Goal: Transaction & Acquisition: Purchase product/service

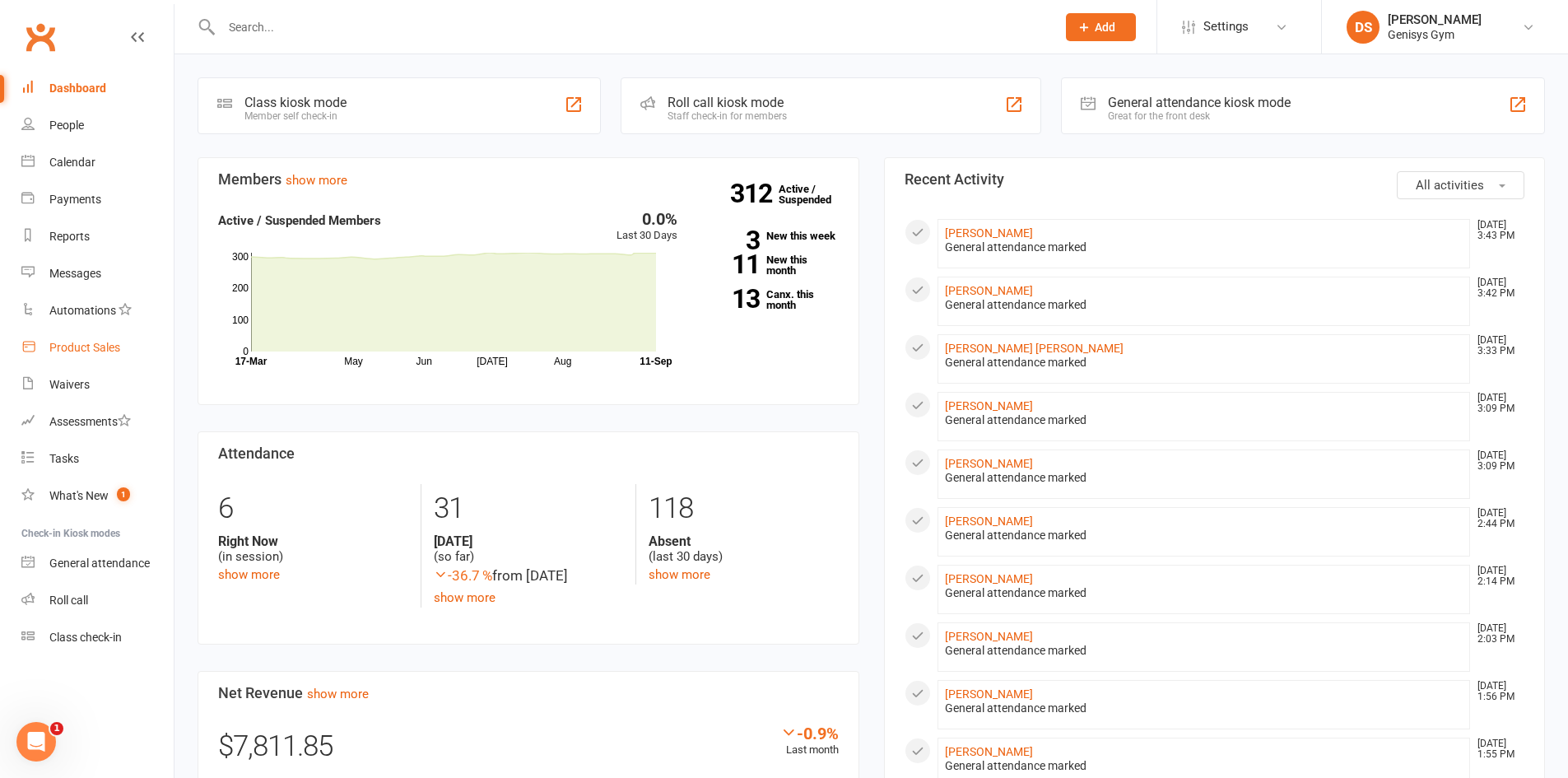
click at [79, 354] on link "Product Sales" at bounding box center [97, 347] width 152 height 37
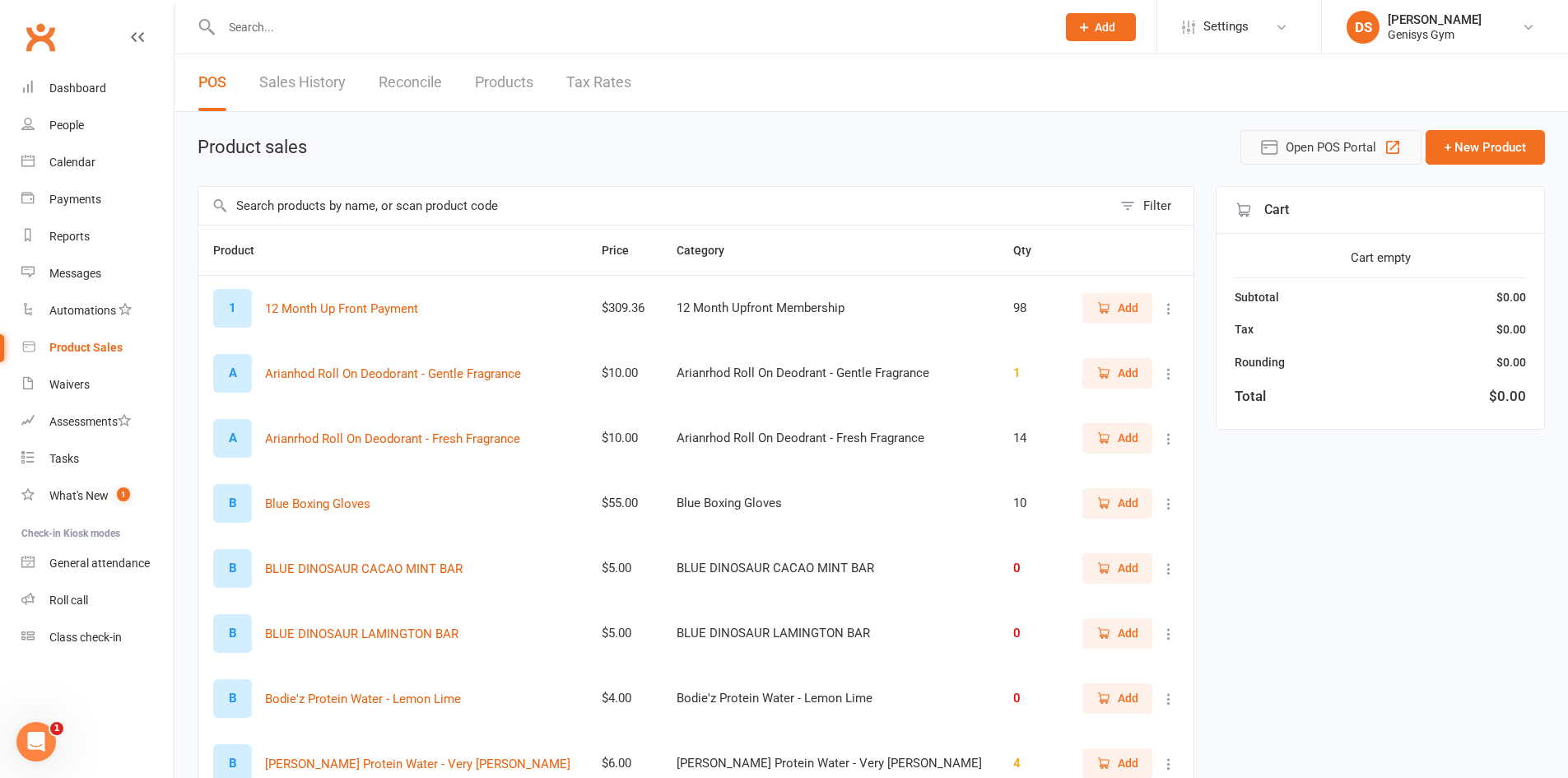
click at [1315, 143] on span "Open POS Portal" at bounding box center [1332, 147] width 91 height 20
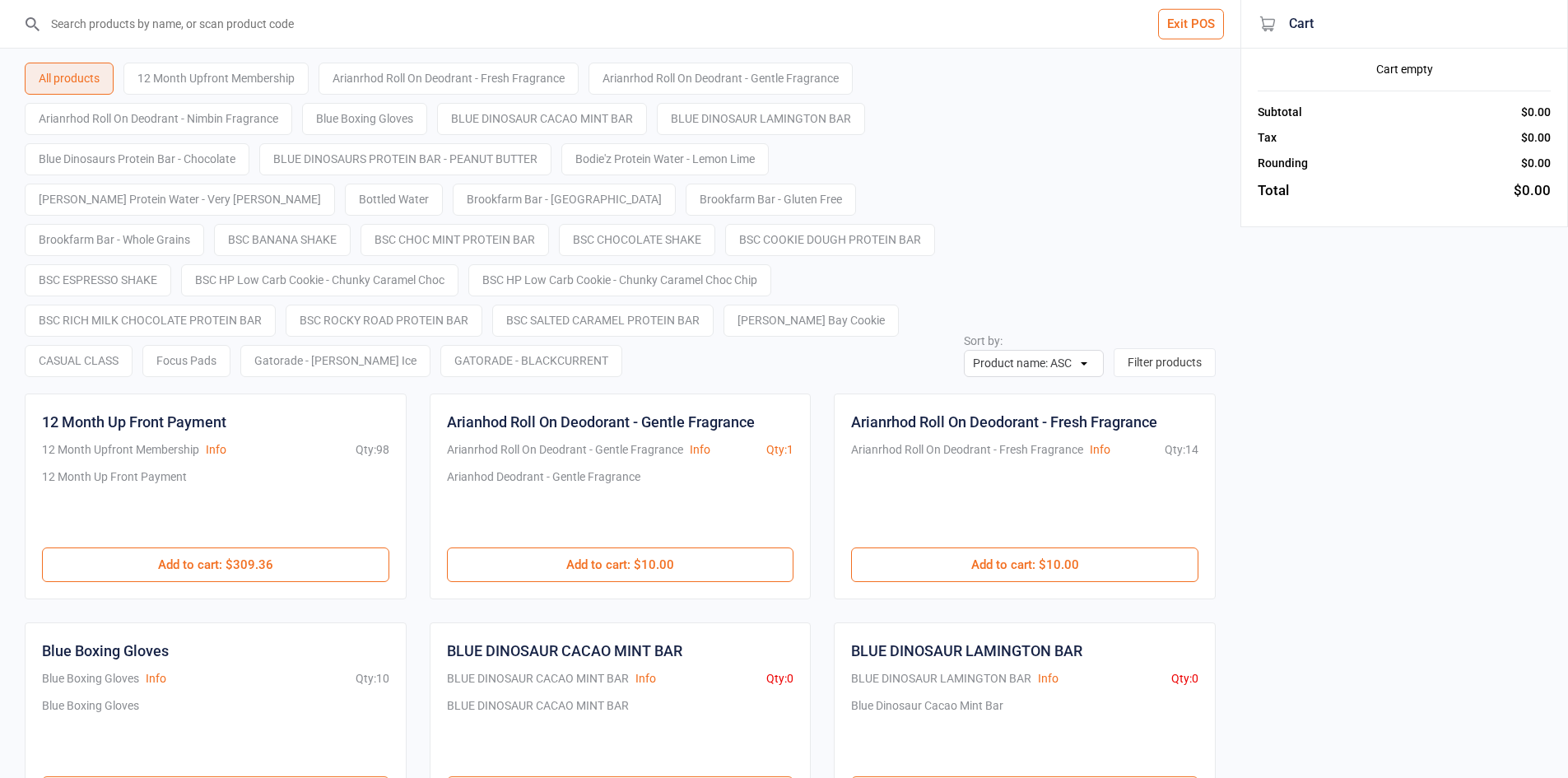
click at [519, 35] on input "search" at bounding box center [630, 24] width 1175 height 47
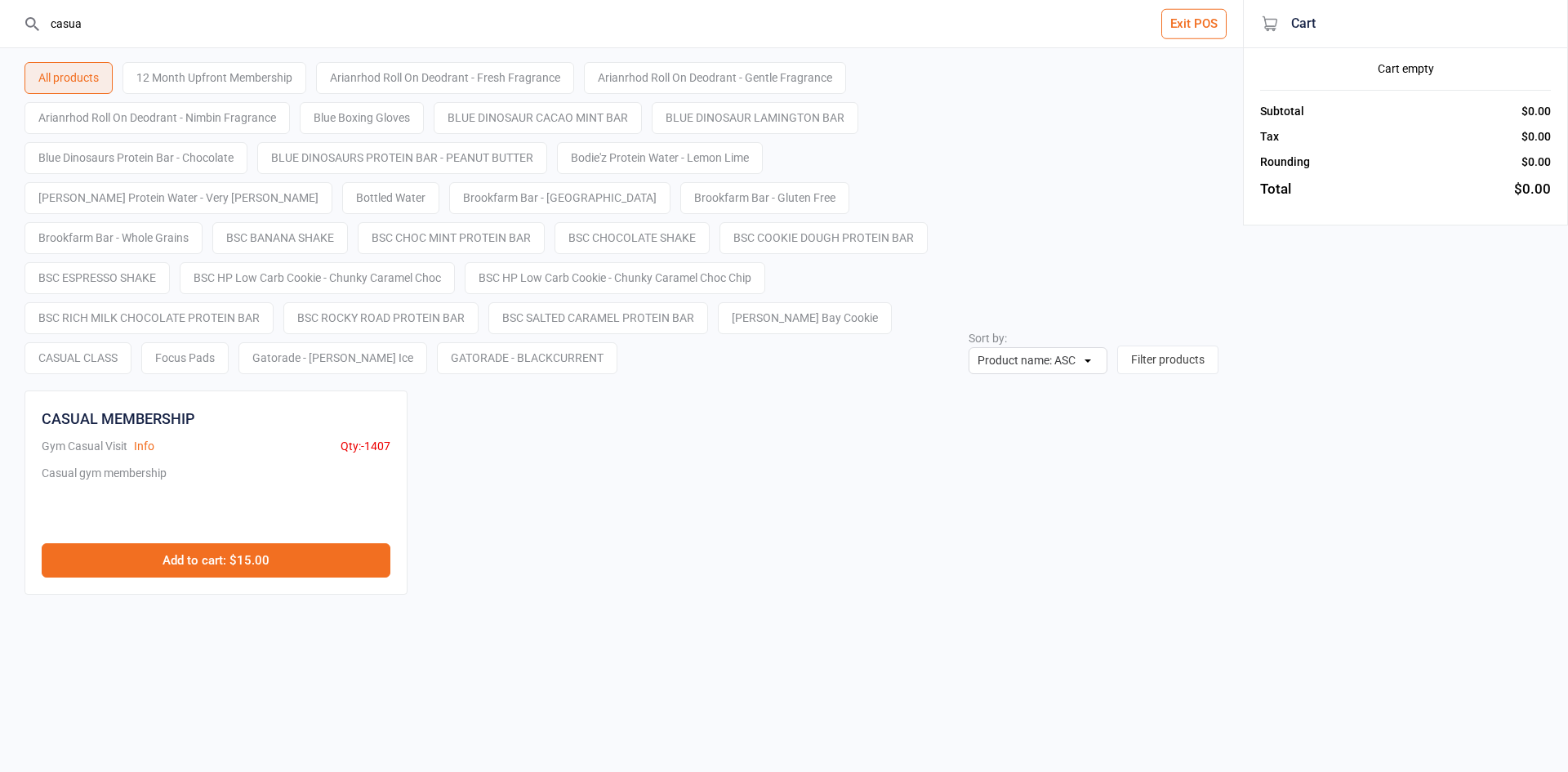
type input "casua"
click at [332, 554] on button "Add to cart : $15.00" at bounding box center [216, 560] width 349 height 35
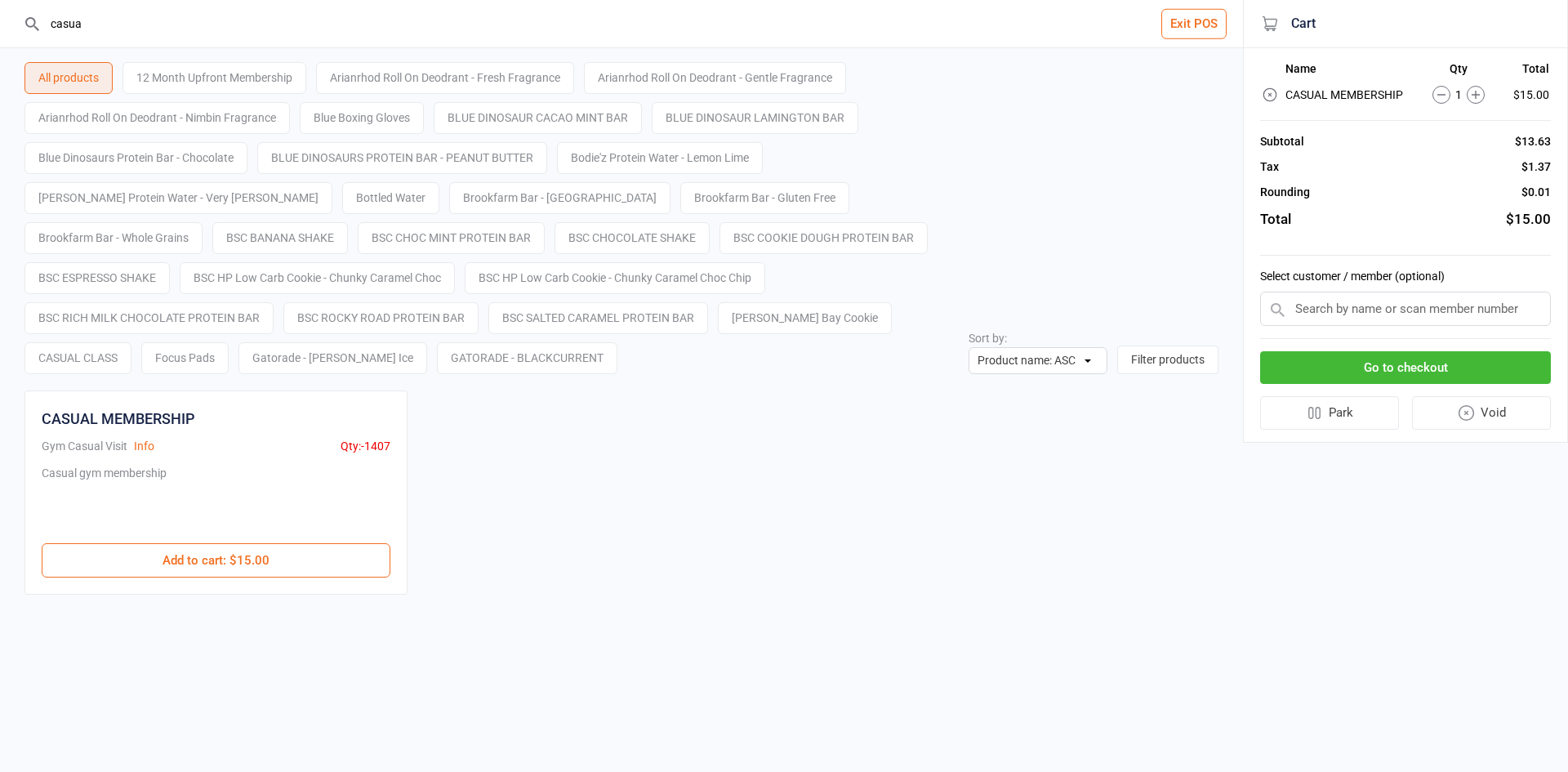
click at [1440, 303] on input "text" at bounding box center [1406, 309] width 291 height 35
type input "ali"
click at [1362, 325] on input "text" at bounding box center [1406, 309] width 291 height 35
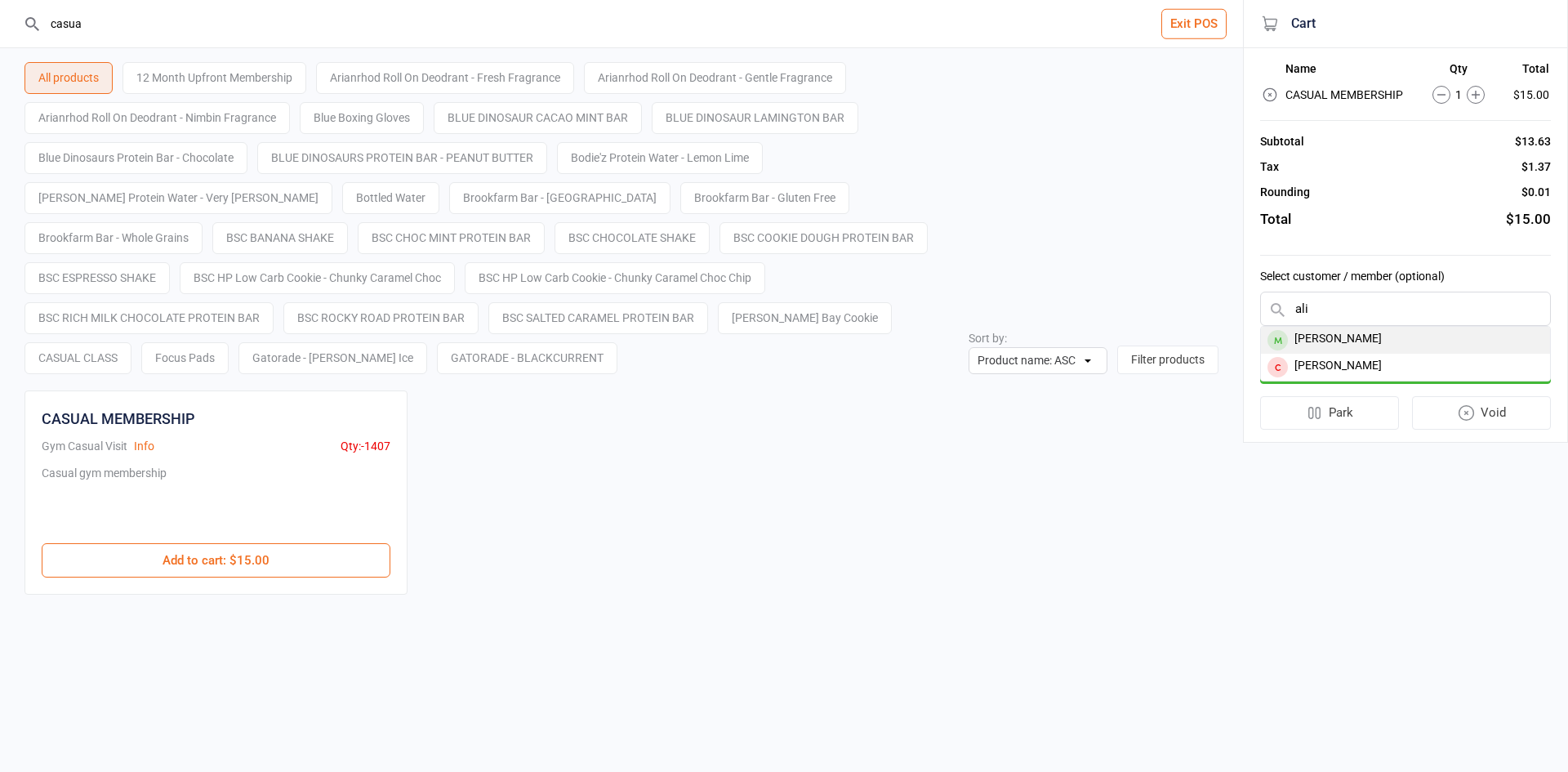
type input "ali"
click at [1372, 345] on div "Ali Najem" at bounding box center [1406, 340] width 289 height 27
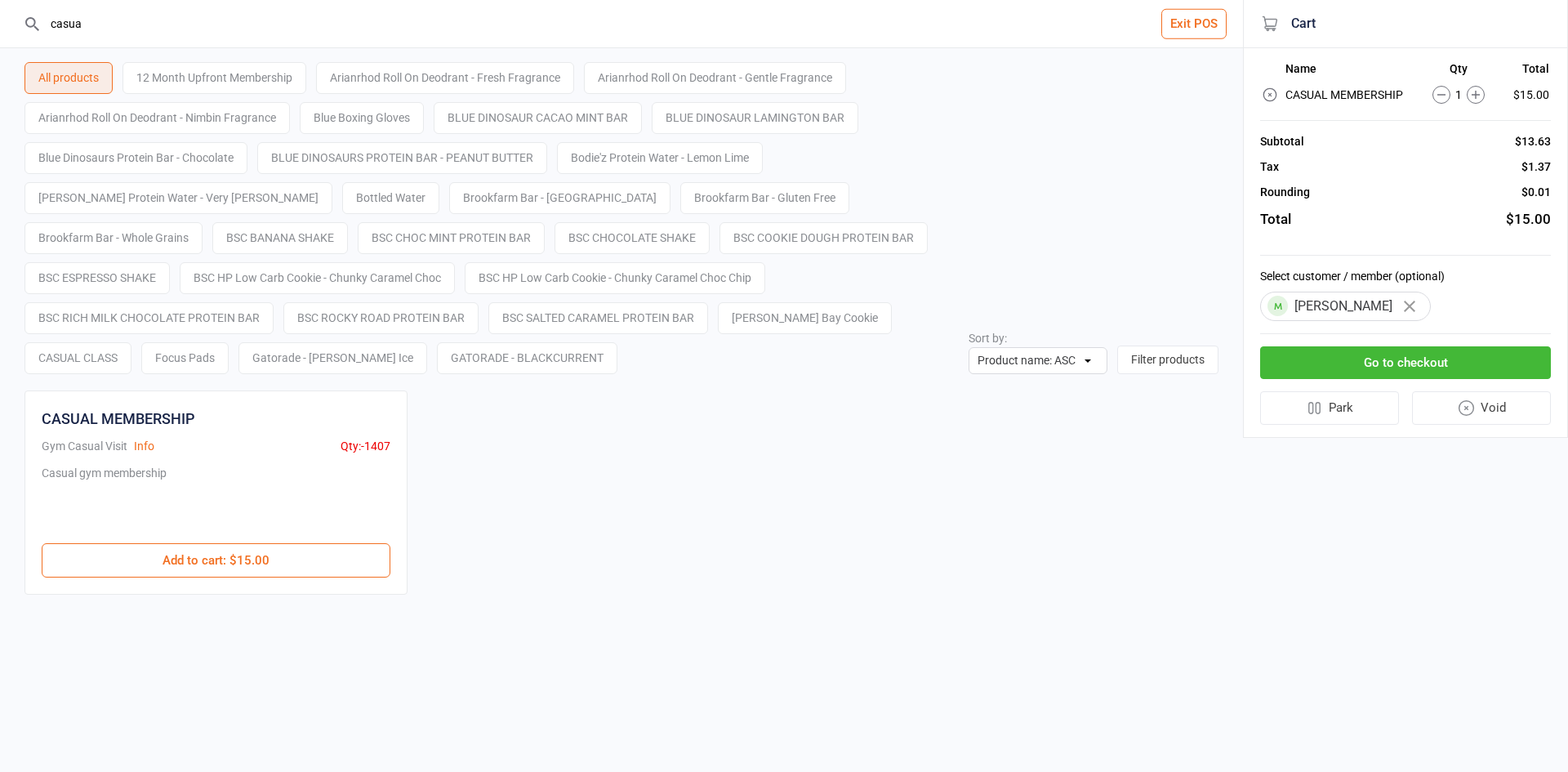
click at [1381, 368] on button "Go to checkout" at bounding box center [1406, 363] width 291 height 34
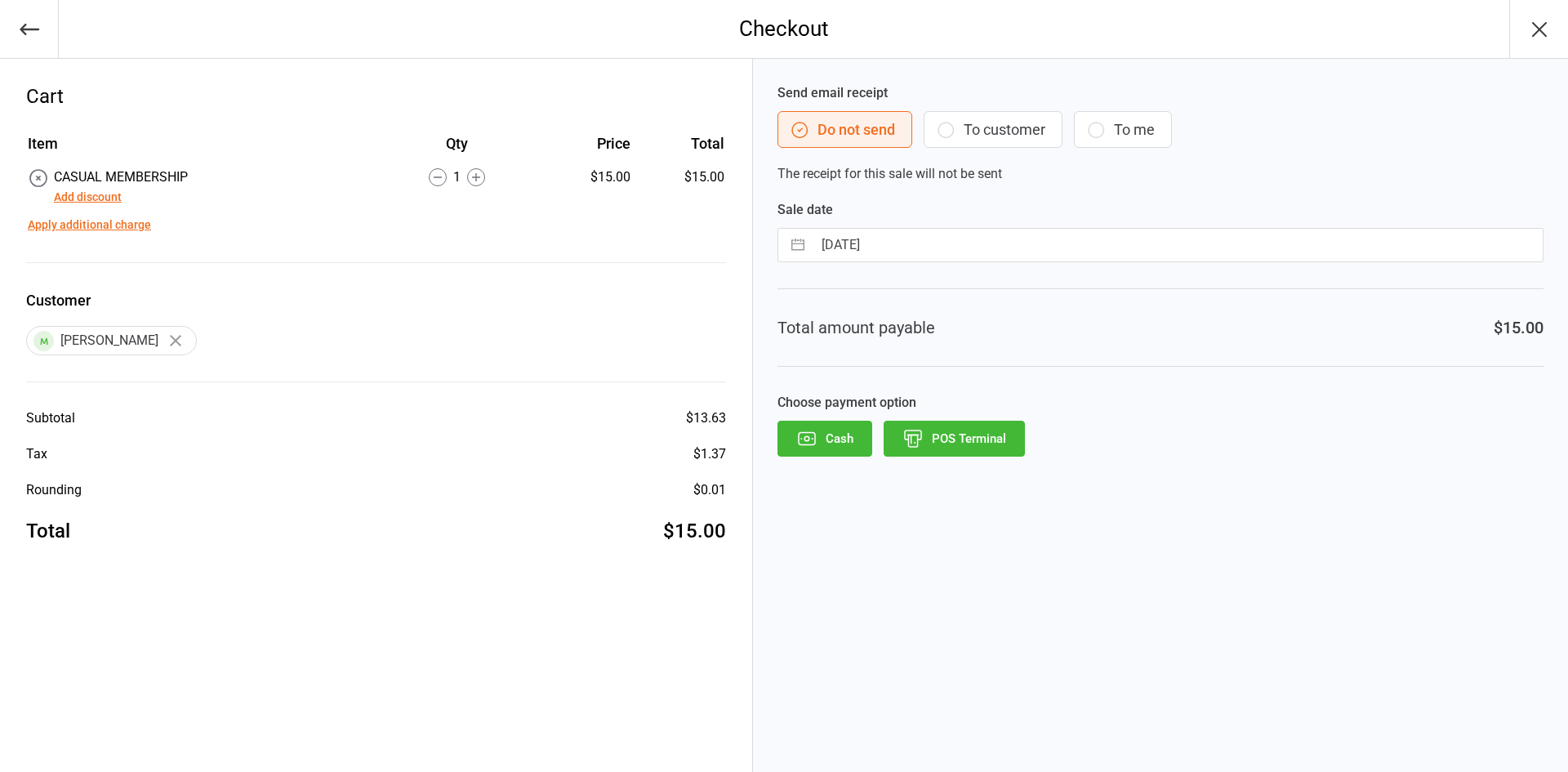
click at [116, 193] on button "Add discount" at bounding box center [87, 197] width 68 height 17
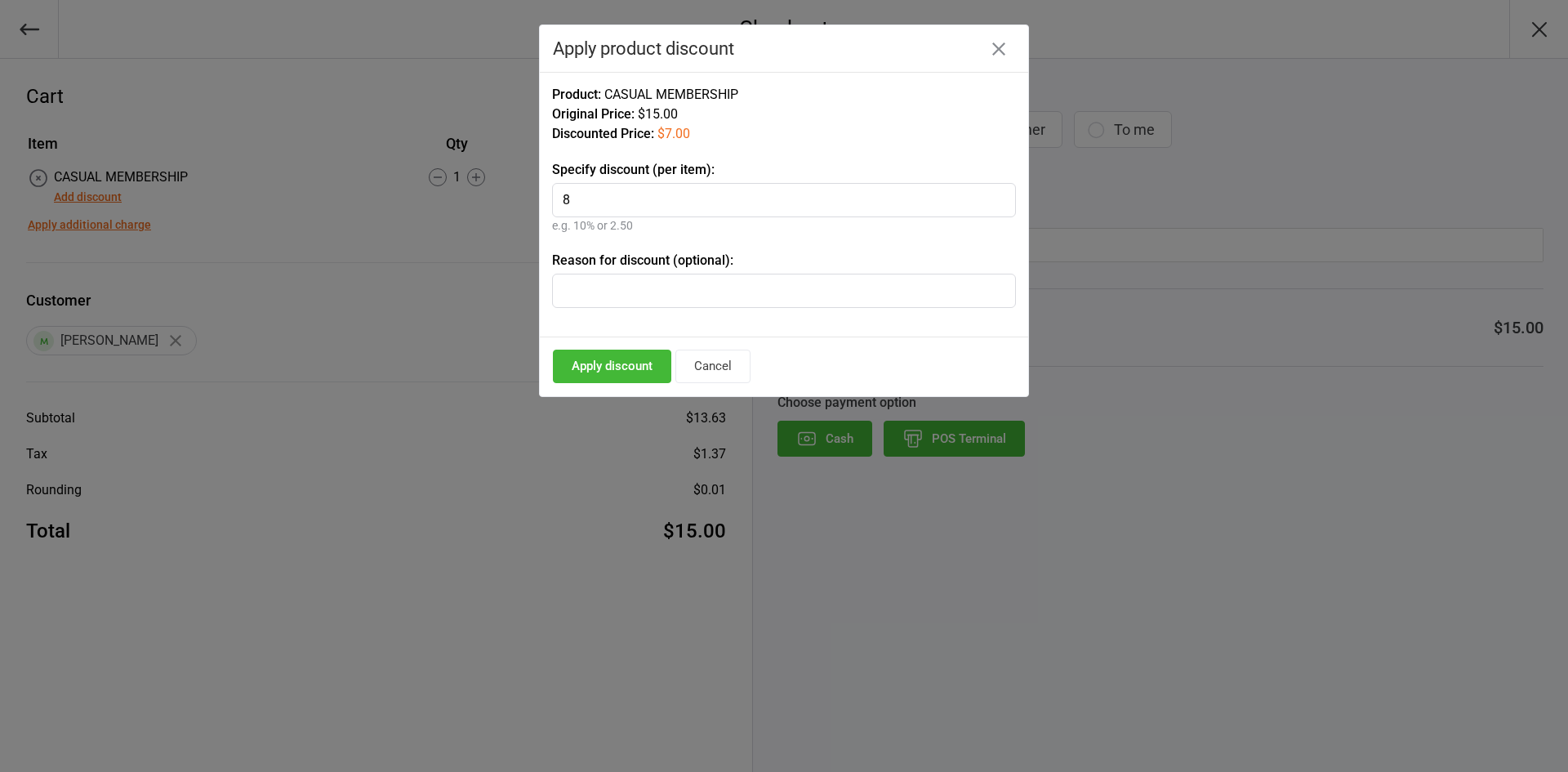
type input "8"
click at [596, 308] on div "Product: CASUAL MEMBERSHIP Original Price: $15.00 Discounted Price: $7.00 Speci…" at bounding box center [784, 204] width 489 height 265
click at [603, 281] on input "text" at bounding box center [784, 291] width 464 height 35
type input "Jock"
click at [605, 361] on button "Apply discount" at bounding box center [612, 367] width 118 height 34
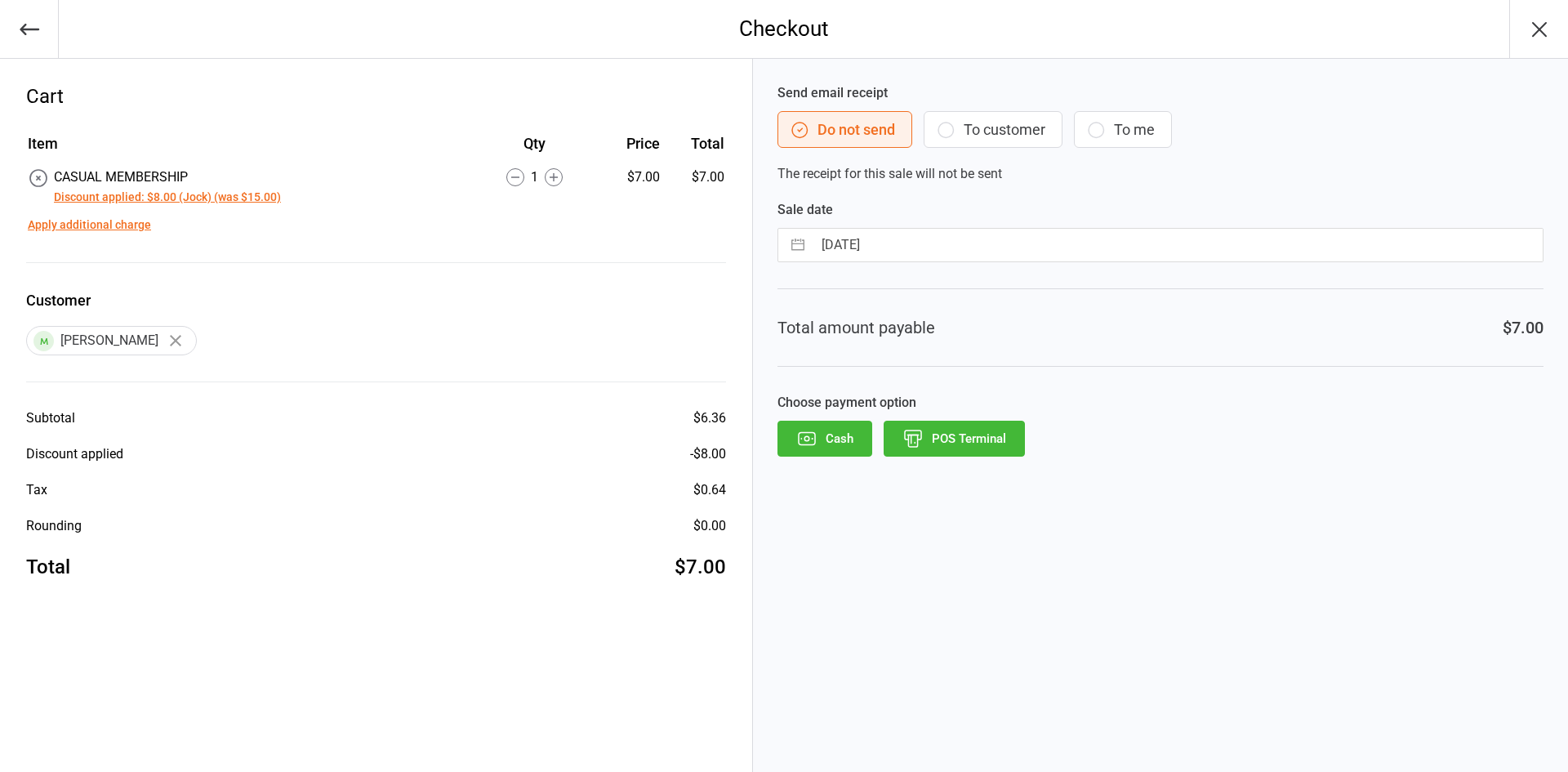
click at [961, 442] on button "POS Terminal" at bounding box center [954, 438] width 142 height 36
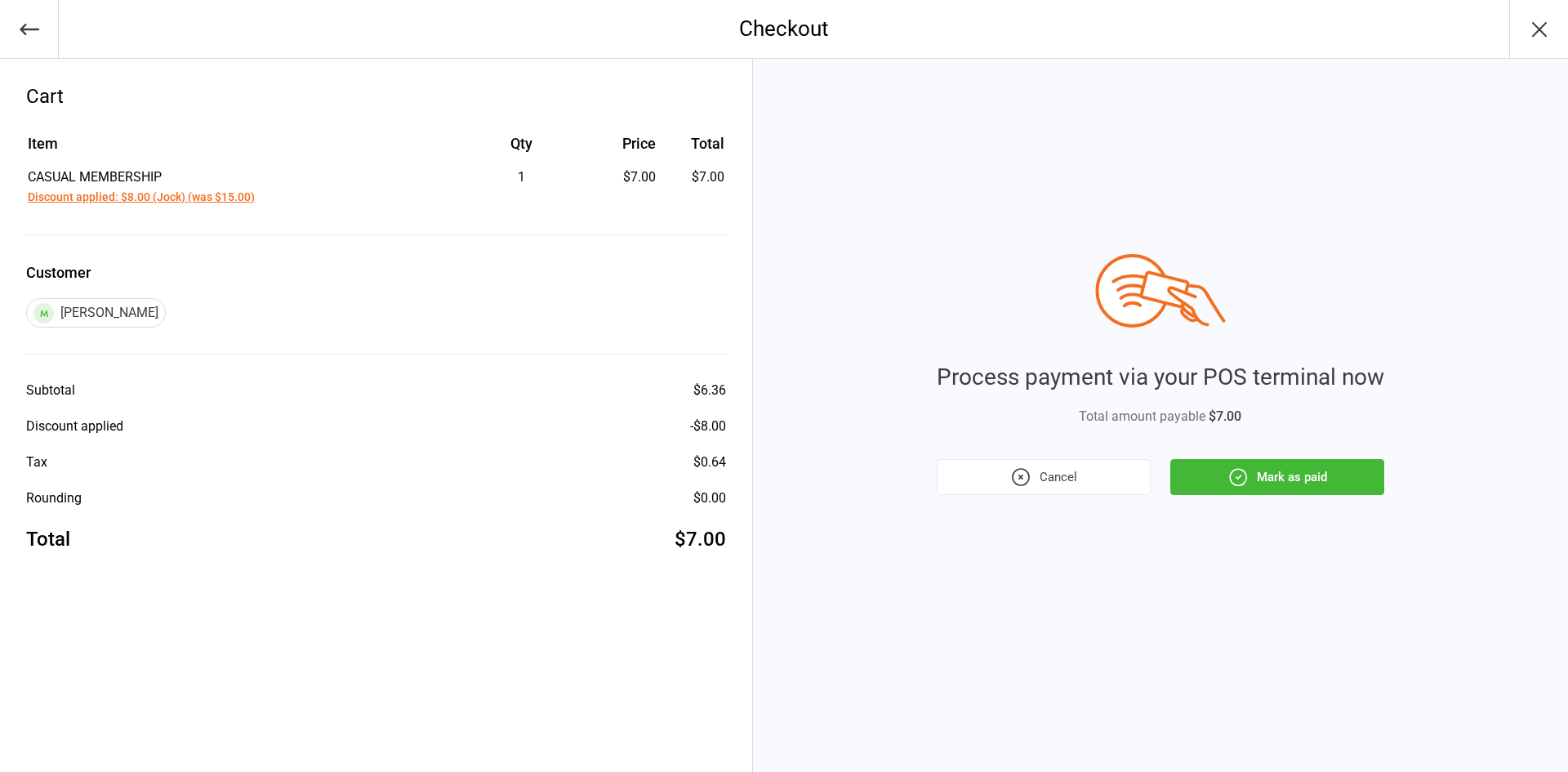
click at [1295, 479] on button "Mark as paid" at bounding box center [1277, 477] width 214 height 36
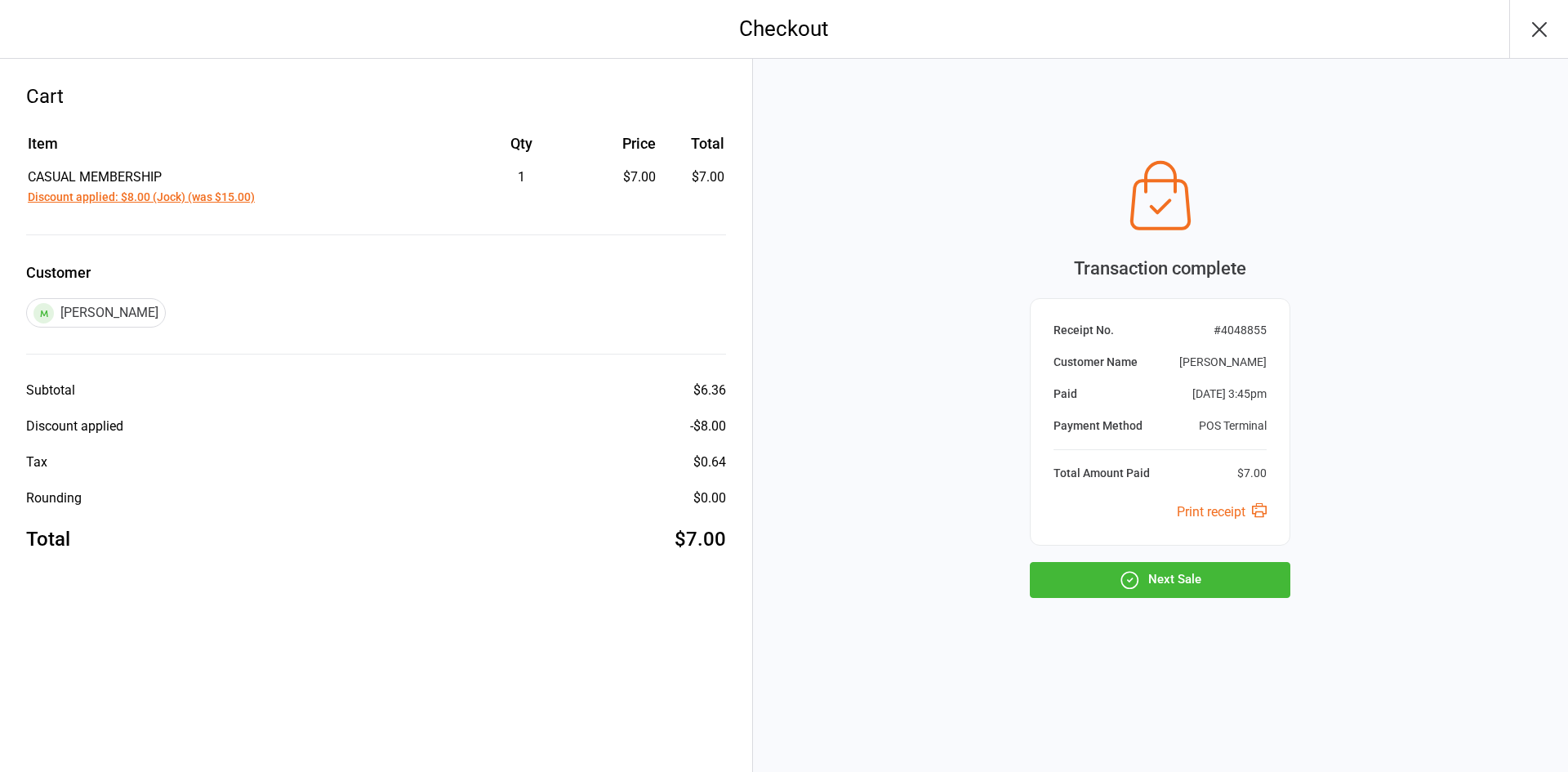
click at [1282, 570] on button "Next Sale" at bounding box center [1161, 580] width 261 height 36
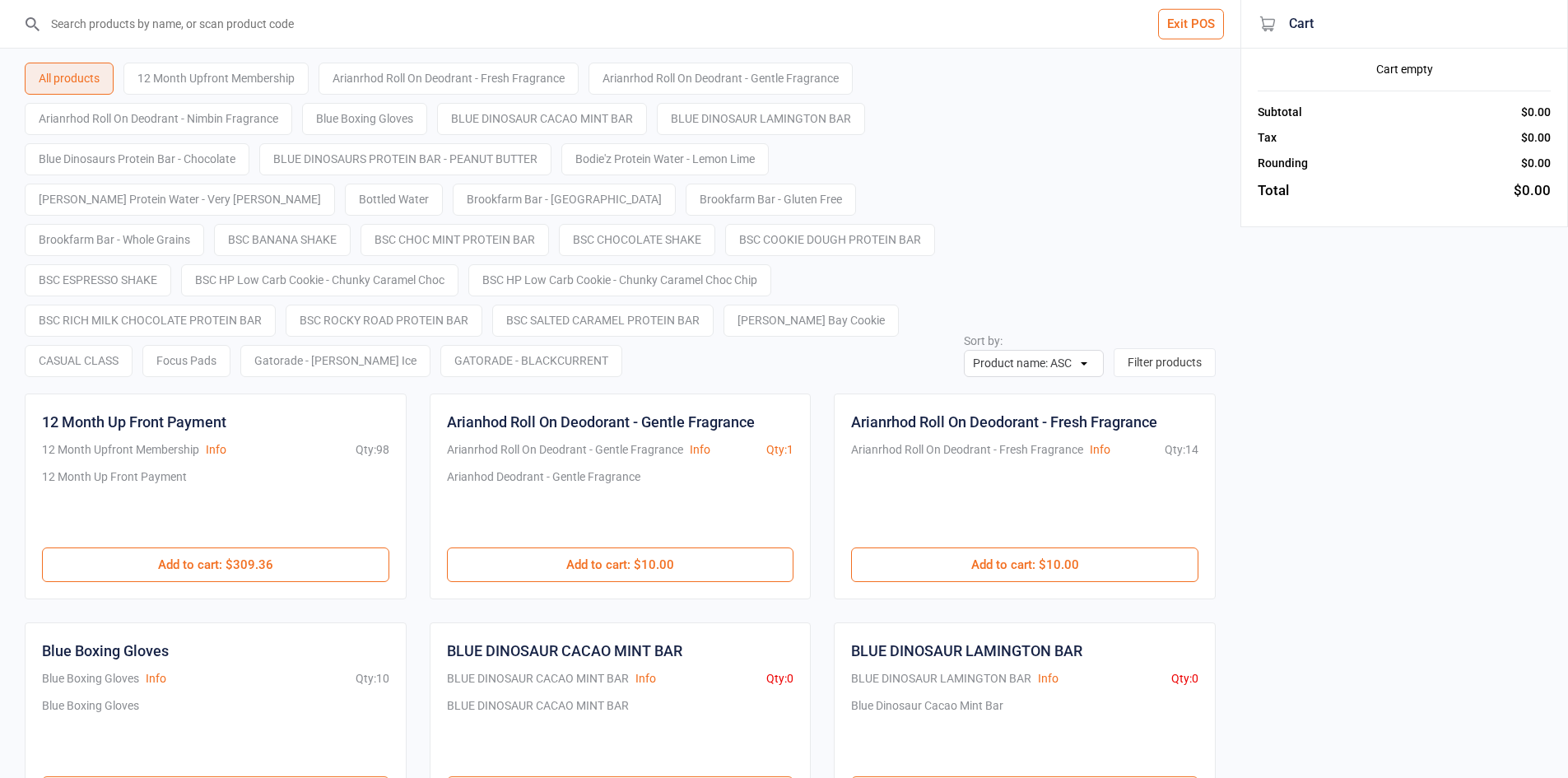
click at [1177, 31] on button "Exit POS" at bounding box center [1192, 25] width 66 height 30
